Goal: Answer question/provide support: Participate in discussion

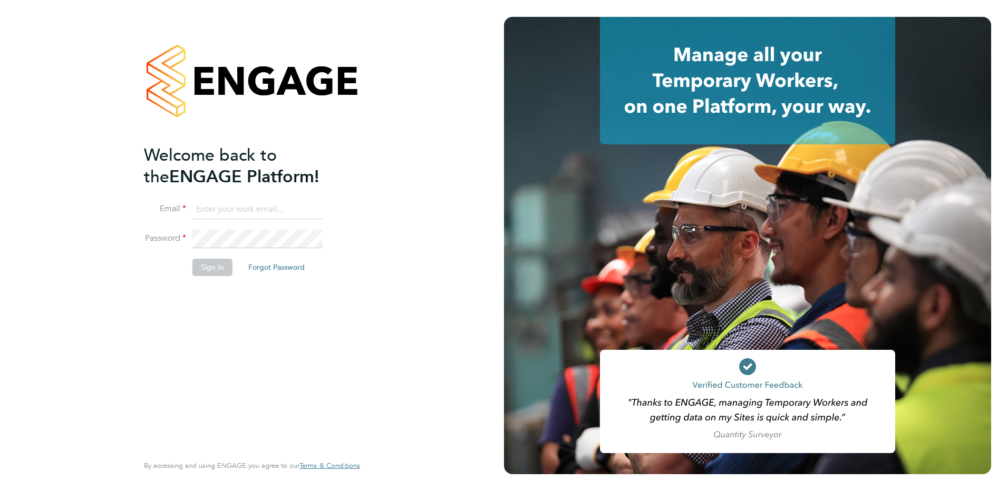
type input "[PERSON_NAME][EMAIL_ADDRESS][DOMAIN_NAME]"
click at [210, 265] on button "Sign In" at bounding box center [212, 267] width 40 height 17
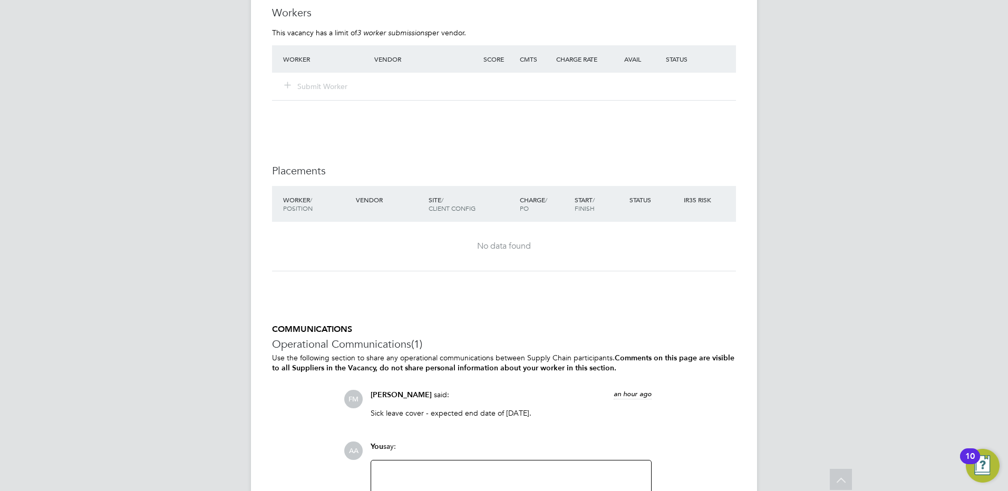
scroll to position [1920, 0]
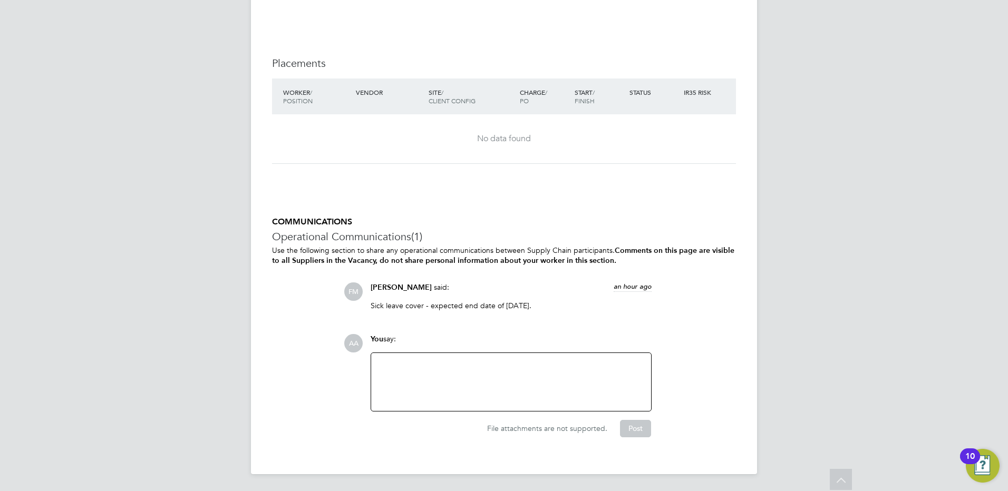
click at [405, 366] on div at bounding box center [511, 382] width 267 height 45
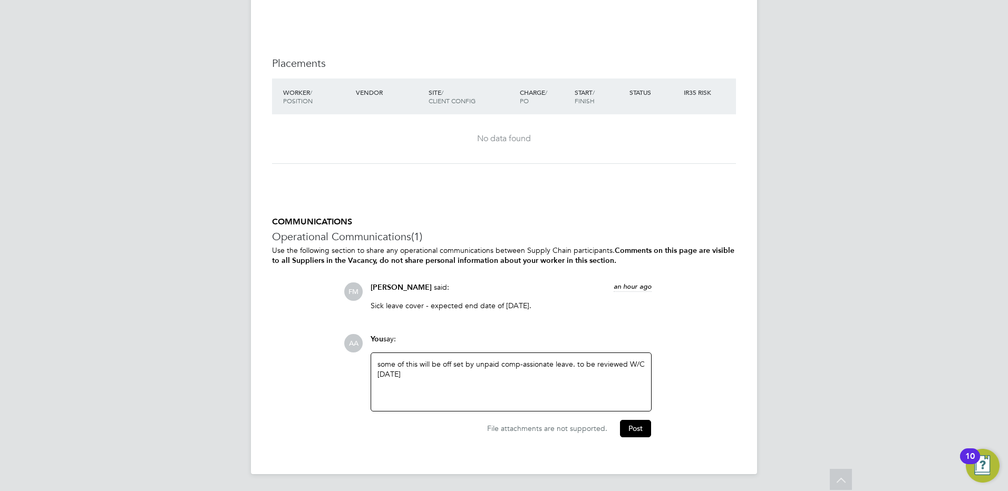
click at [522, 365] on div "some of this will be off set by unpaid comp-assionate leave. to be reviewed W/C…" at bounding box center [511, 382] width 267 height 45
click at [385, 372] on div "some of this will be off set by unpaid compassionate leave. to be reviewed W/C …" at bounding box center [511, 382] width 267 height 45
click at [410, 375] on div "some of this will be off set by unpaid compassionate leave. to be reviewed W/C …" at bounding box center [511, 382] width 267 height 45
click at [518, 369] on div "some of this will be off set by unpaid compassionate leave. to be reviewed W/C …" at bounding box center [511, 382] width 267 height 45
click at [517, 372] on div "some of this will be off set by unpaid compassionate leave. to be reviewed W/C …" at bounding box center [511, 382] width 267 height 45
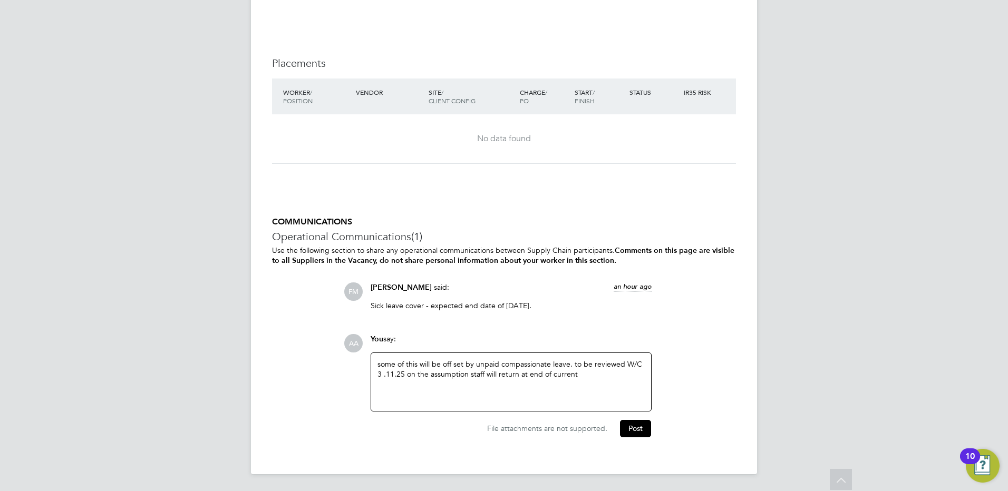
click at [576, 374] on div "some of this will be off set by unpaid compassionate leave. to be reviewed W/C …" at bounding box center [511, 382] width 267 height 45
click at [381, 364] on div "some of this will be off set by unpaid compassionate leave. to be reviewed W/C …" at bounding box center [511, 382] width 267 height 45
click at [639, 429] on button "Post" at bounding box center [635, 428] width 31 height 17
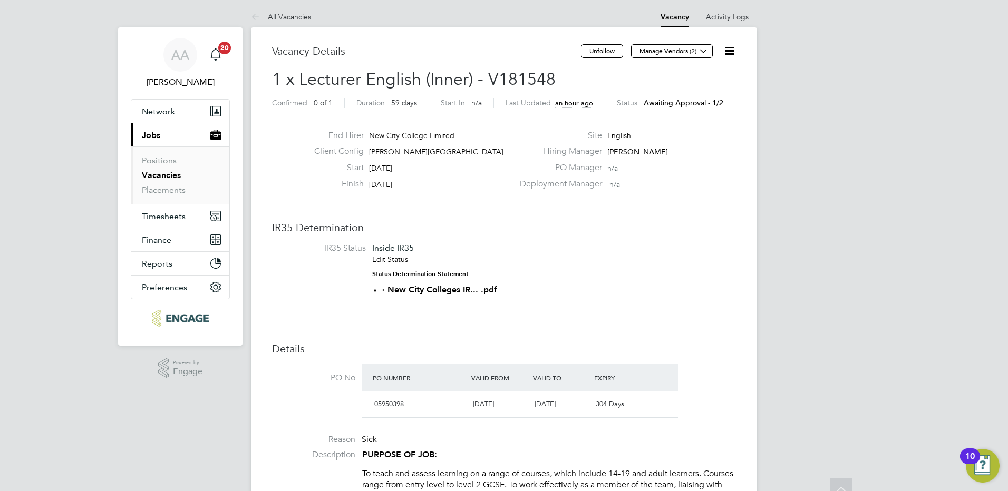
scroll to position [0, 0]
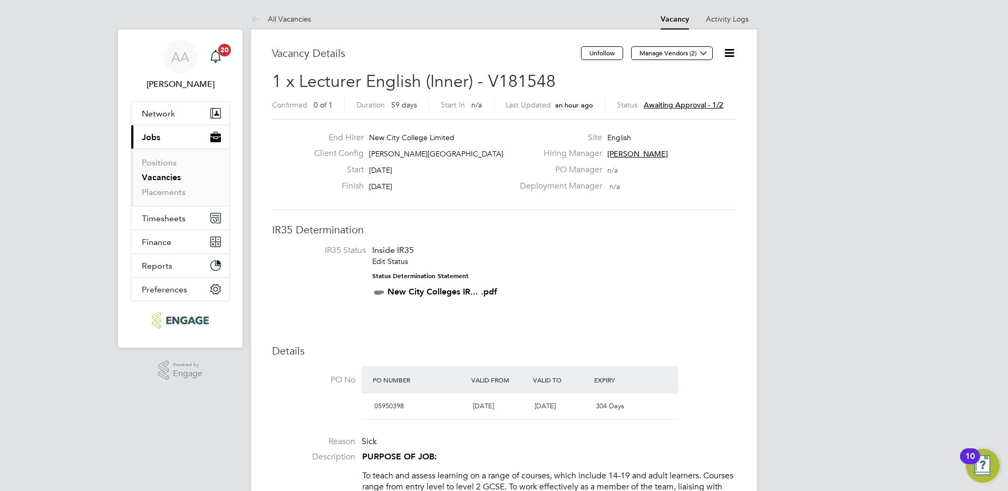
click at [657, 102] on span "Awaiting approval - 1/2" at bounding box center [684, 104] width 80 height 9
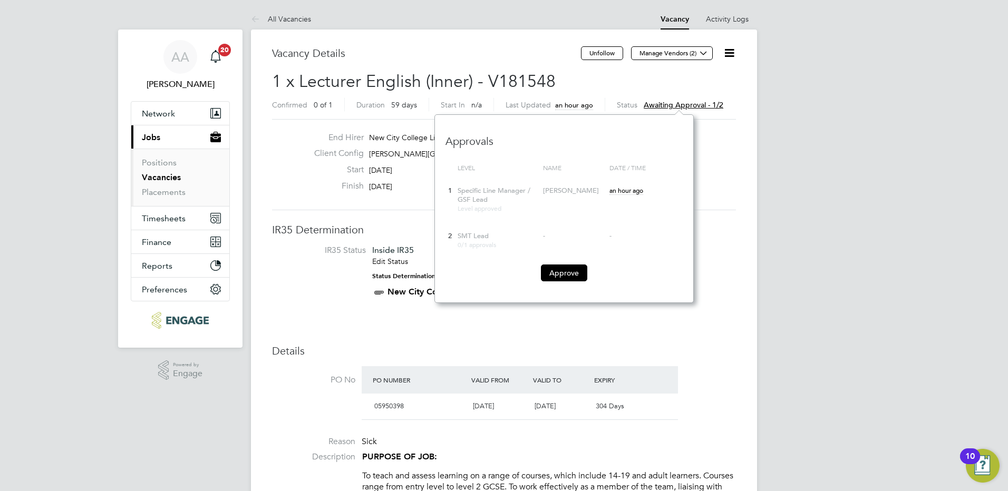
scroll to position [188, 259]
click at [558, 274] on button "Approve" at bounding box center [564, 273] width 46 height 17
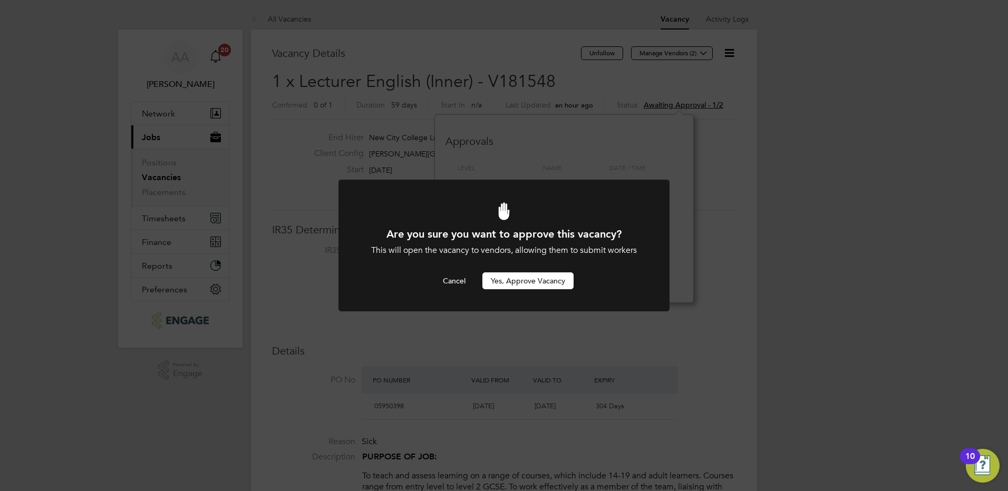
click at [520, 275] on button "Yes, Approve Vacancy" at bounding box center [527, 281] width 91 height 17
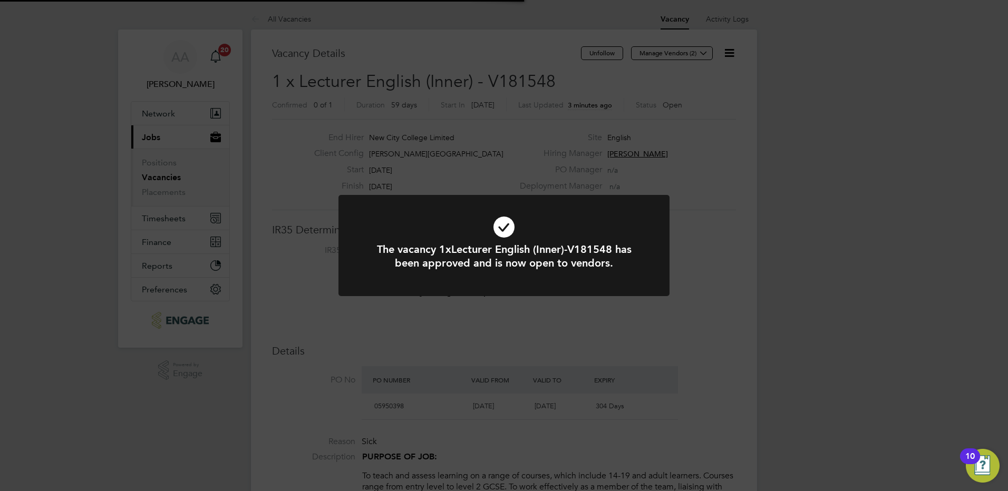
scroll to position [31, 74]
click at [698, 202] on div "The vacancy 1xLecturer English (Inner)-V181548 has been approved and is now ope…" at bounding box center [504, 245] width 1008 height 491
